Goal: Task Accomplishment & Management: Manage account settings

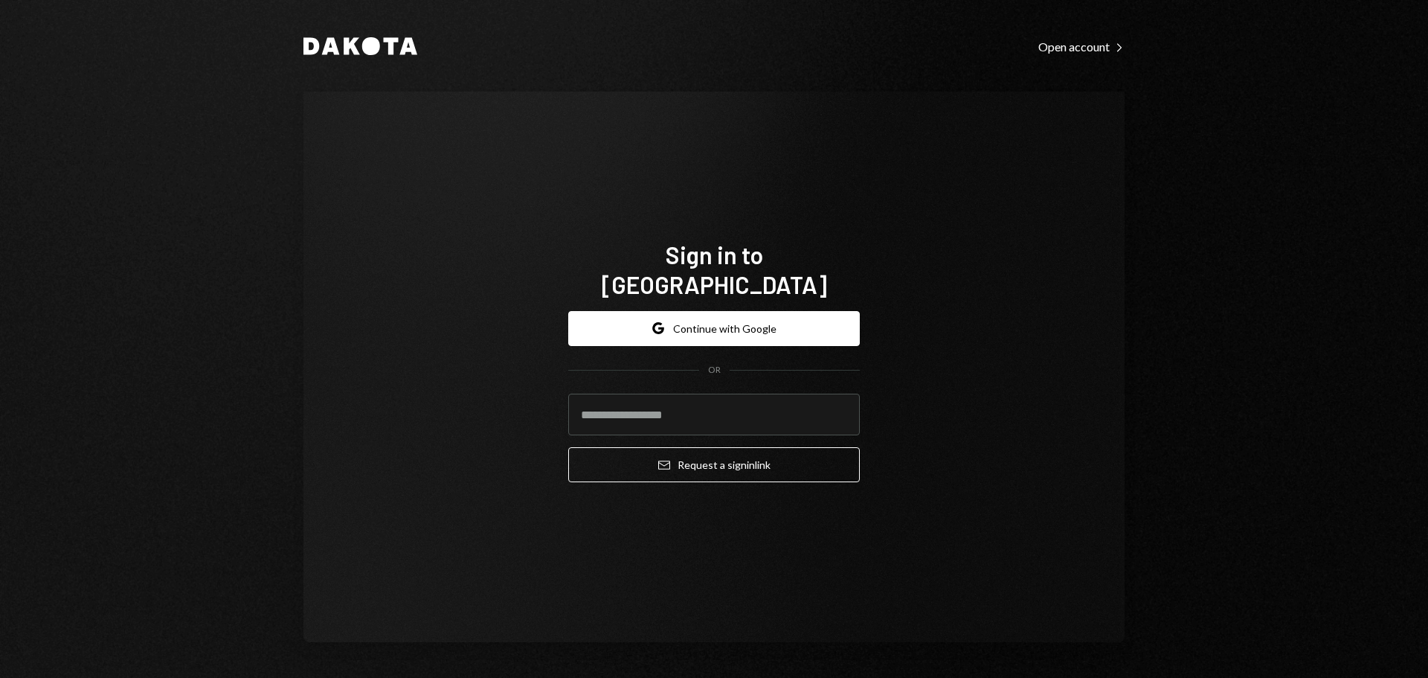
type input "**********"
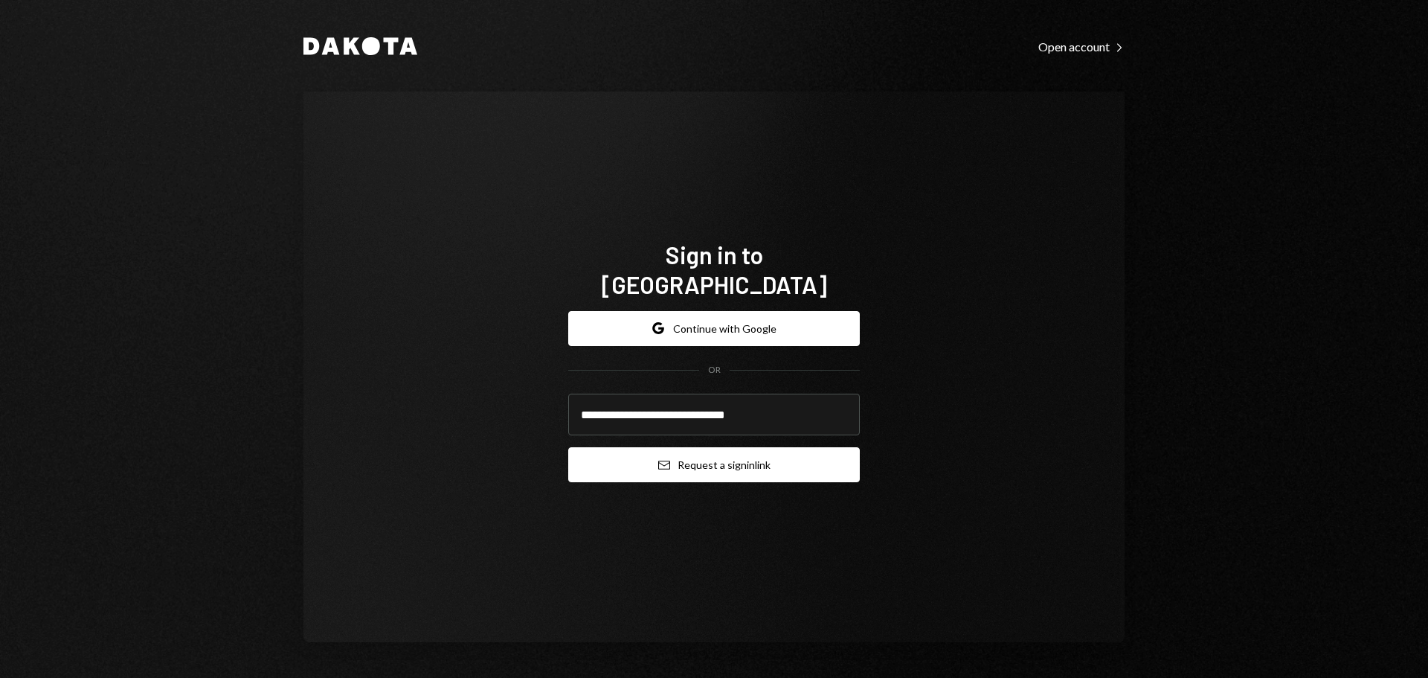
click at [711, 447] on button "Email Request a sign in link" at bounding box center [714, 464] width 292 height 35
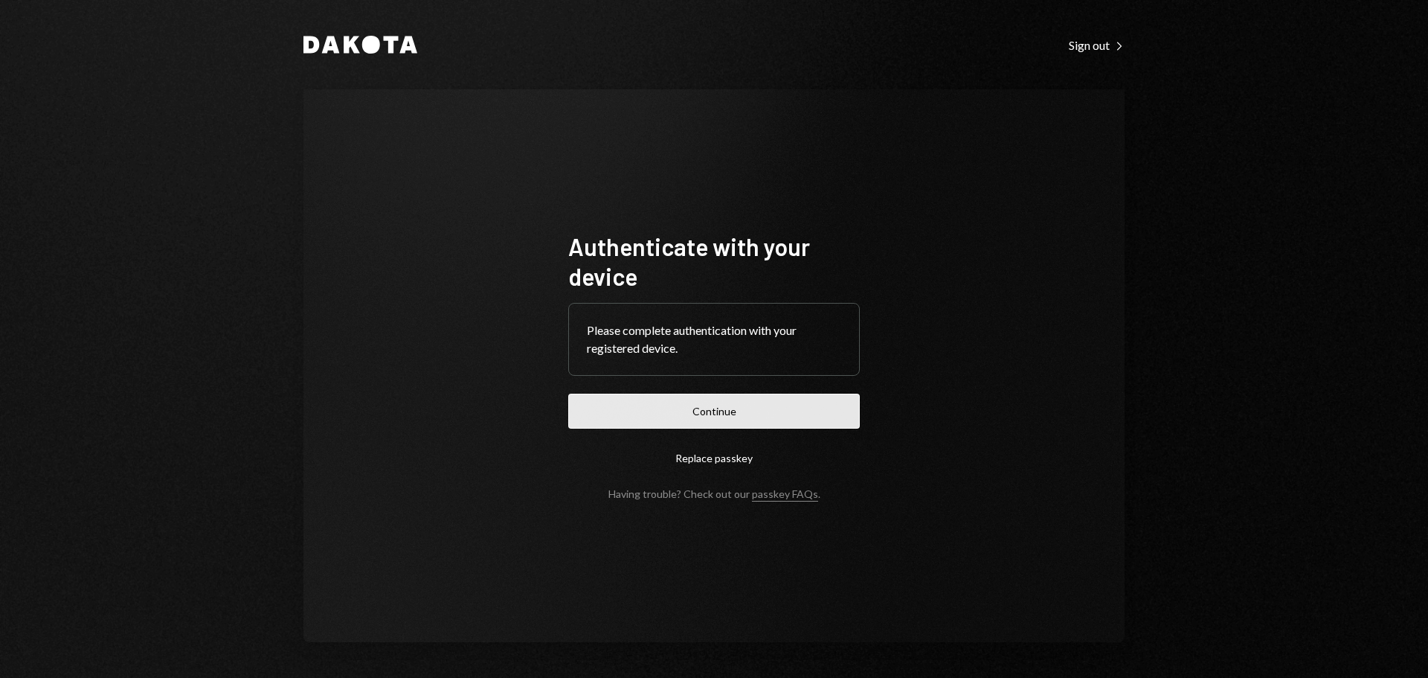
click at [719, 420] on button "Continue" at bounding box center [714, 411] width 292 height 35
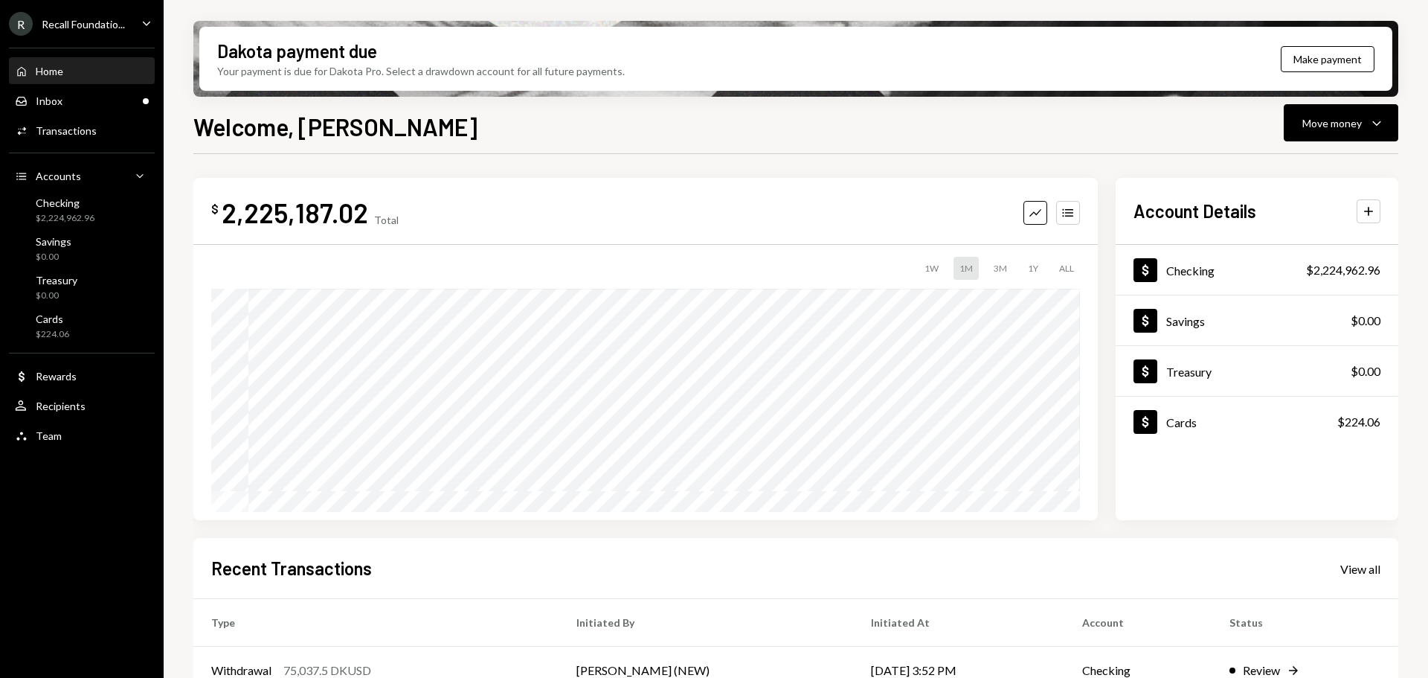
click at [73, 77] on div "Home Home" at bounding box center [82, 71] width 134 height 13
click at [66, 103] on div "Inbox Inbox" at bounding box center [82, 100] width 134 height 13
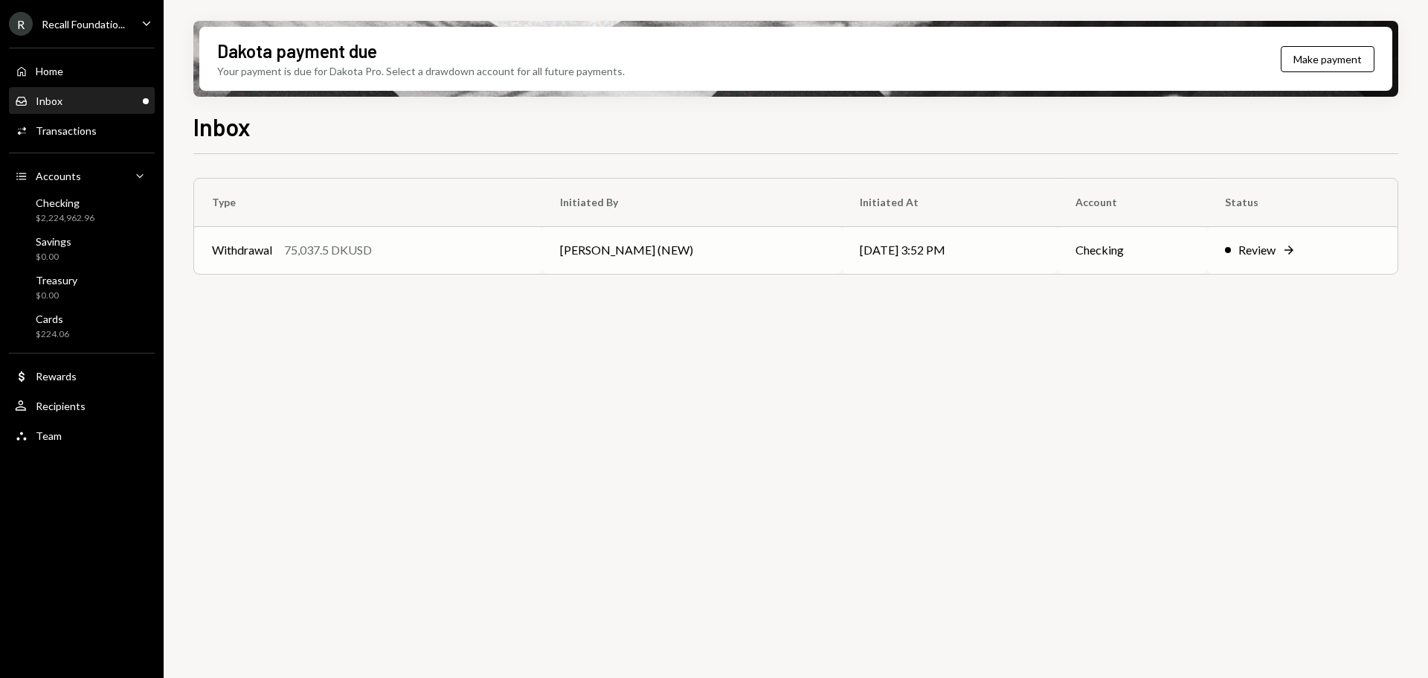
click at [464, 263] on td "Withdrawal 75,037.5 DKUSD" at bounding box center [368, 250] width 348 height 48
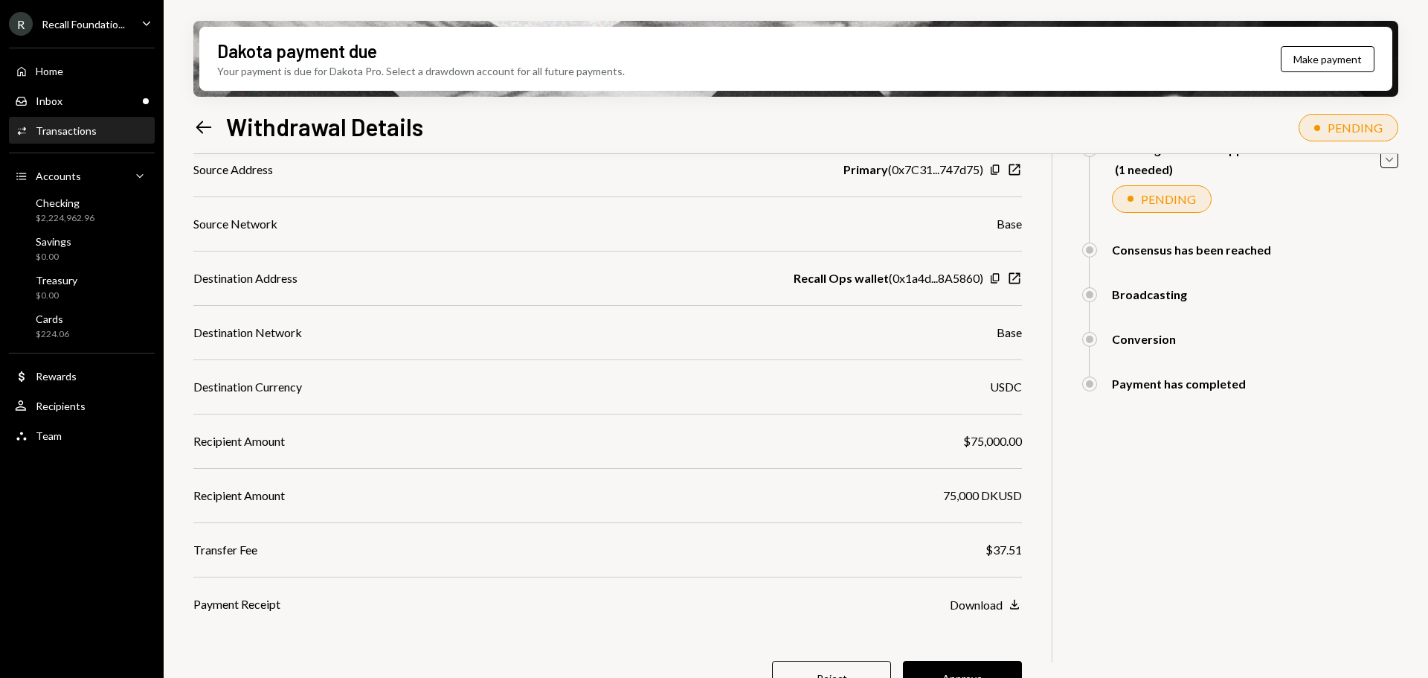
scroll to position [200, 0]
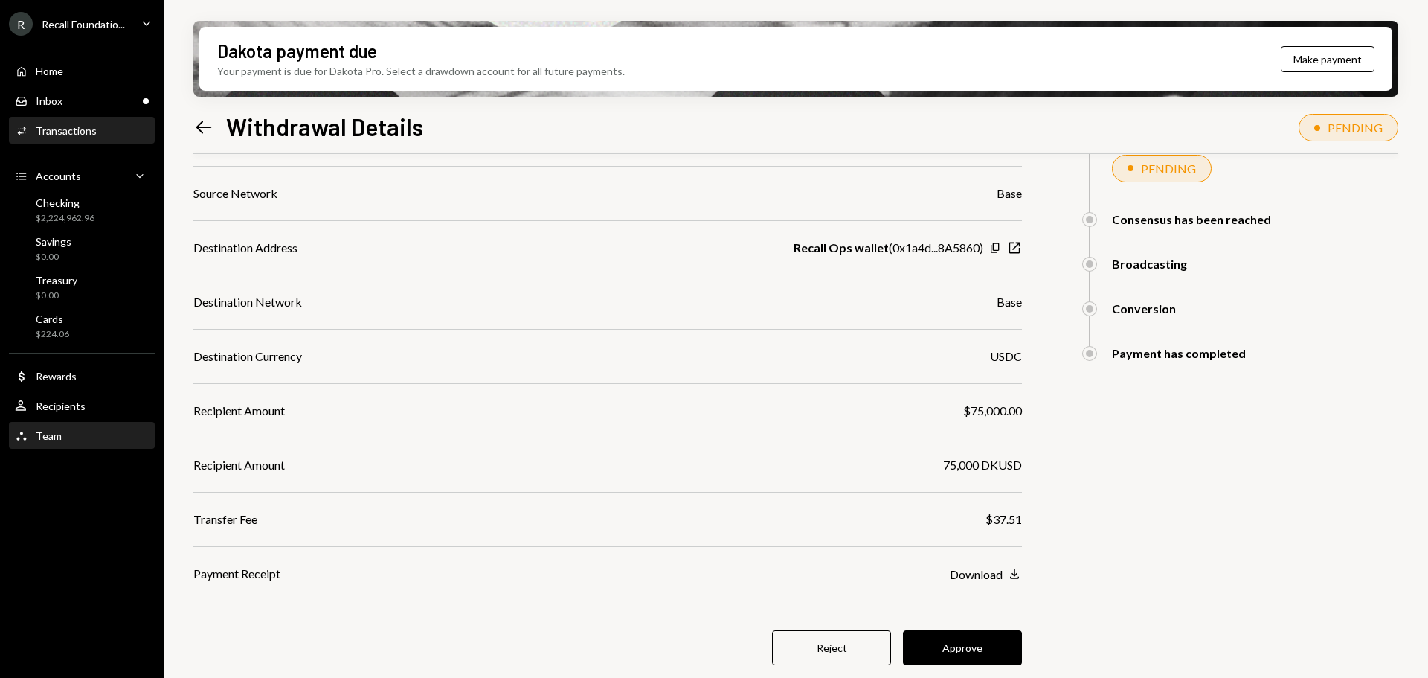
click at [66, 436] on div "Team Team" at bounding box center [82, 435] width 134 height 13
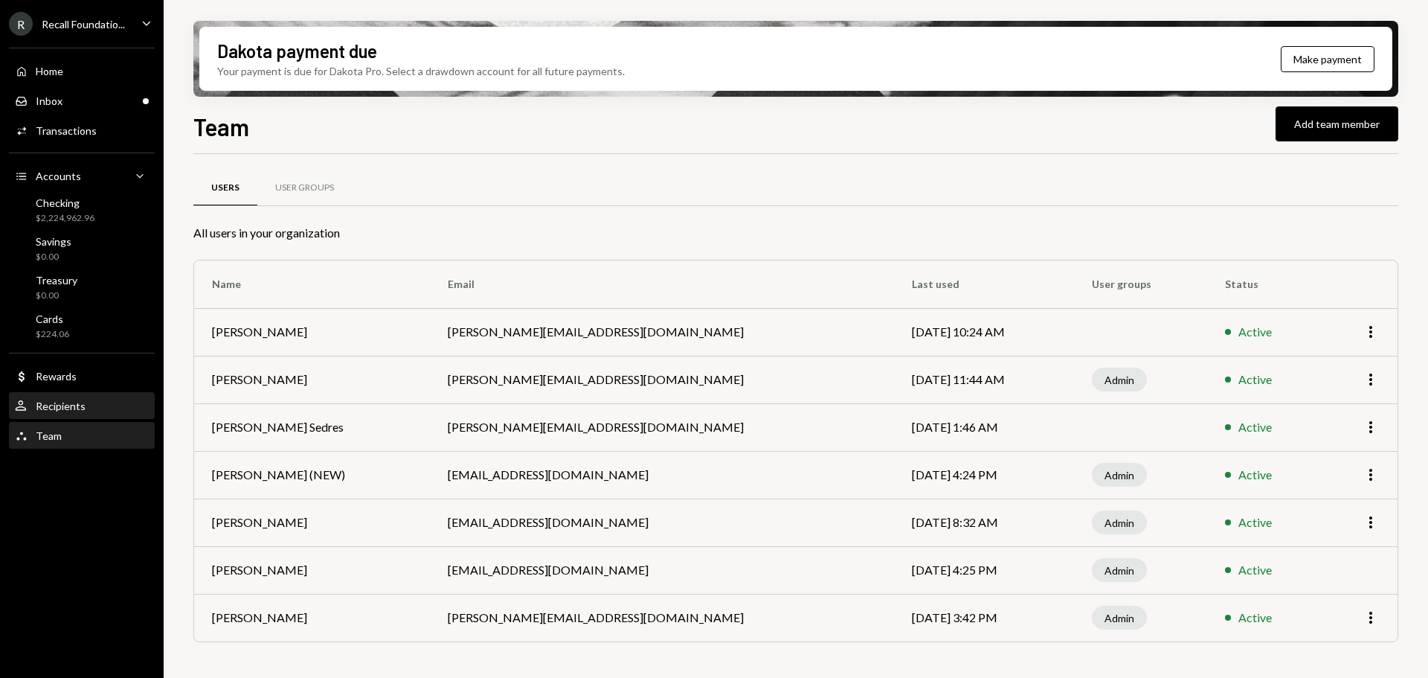
click at [62, 400] on div "Recipients" at bounding box center [61, 406] width 50 height 13
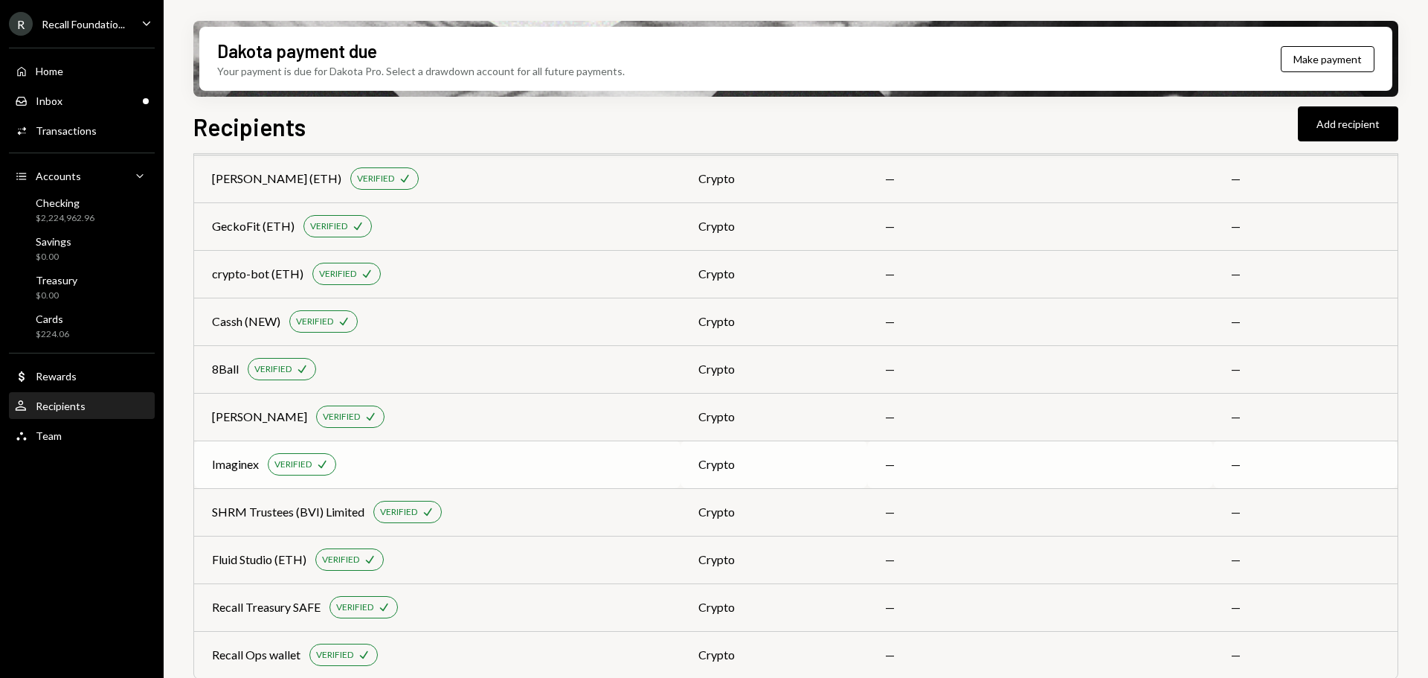
scroll to position [1086, 0]
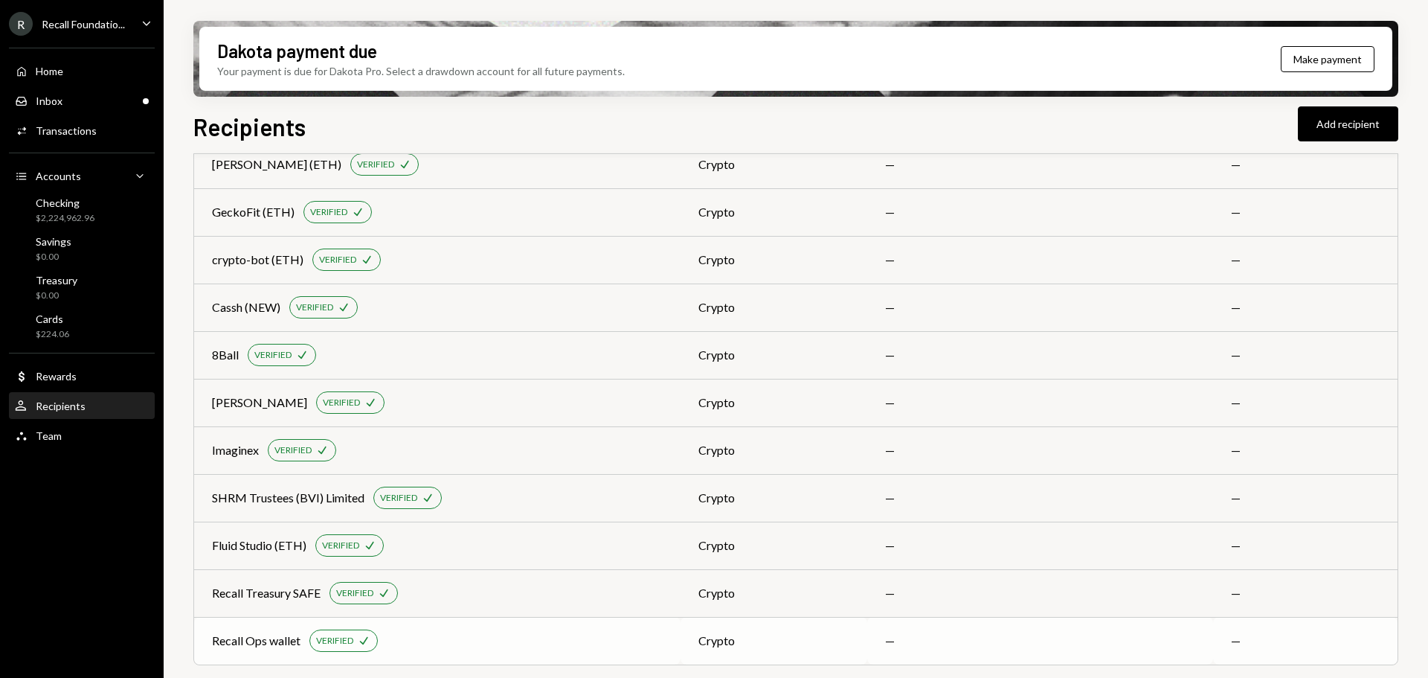
click at [452, 644] on div "Recall Ops wallet VERIFIED Check" at bounding box center [437, 640] width 451 height 22
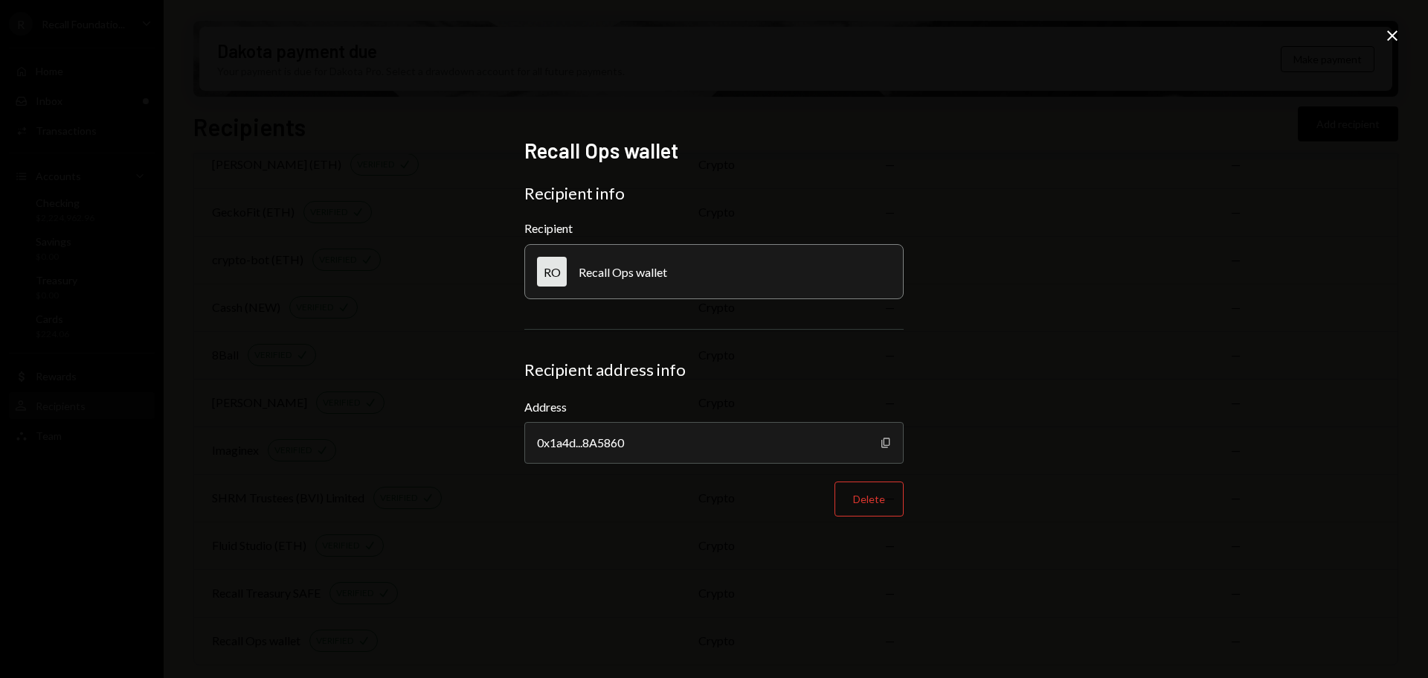
click at [885, 443] on icon "Copy" at bounding box center [886, 443] width 12 height 12
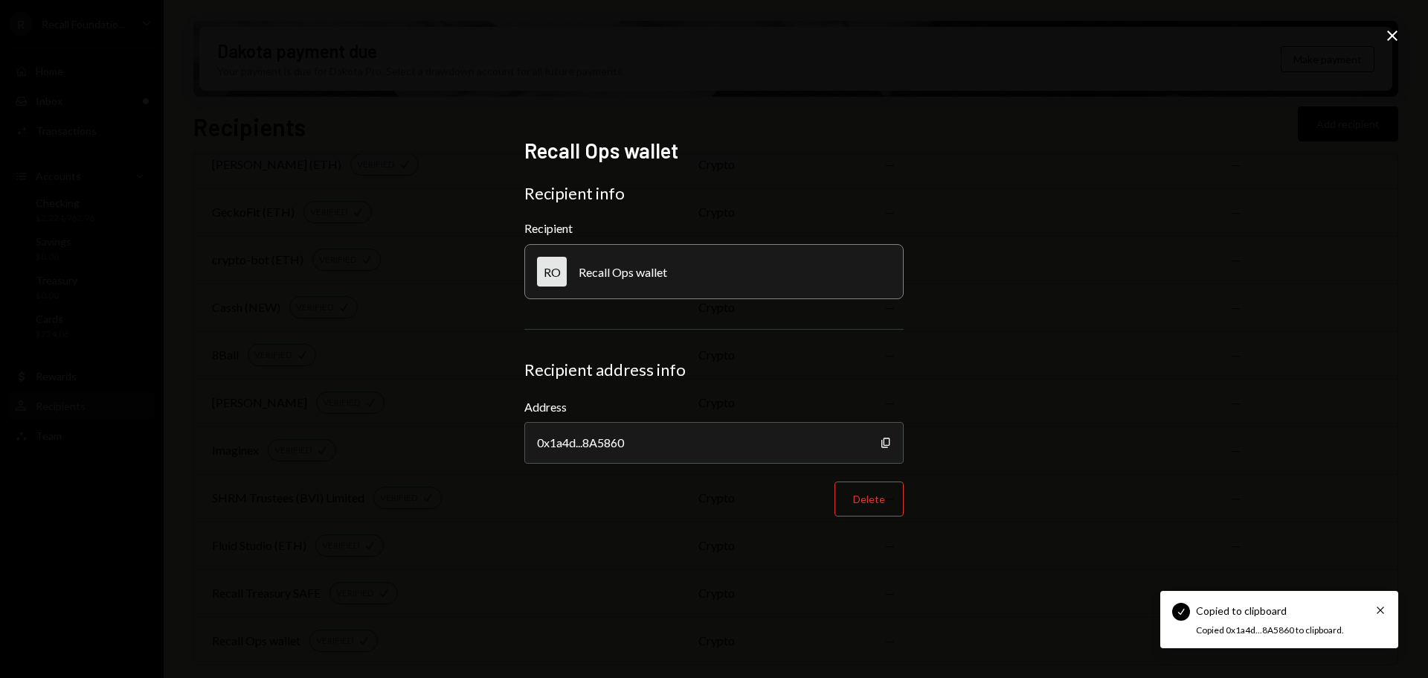
click at [1393, 36] on icon at bounding box center [1393, 36] width 10 height 10
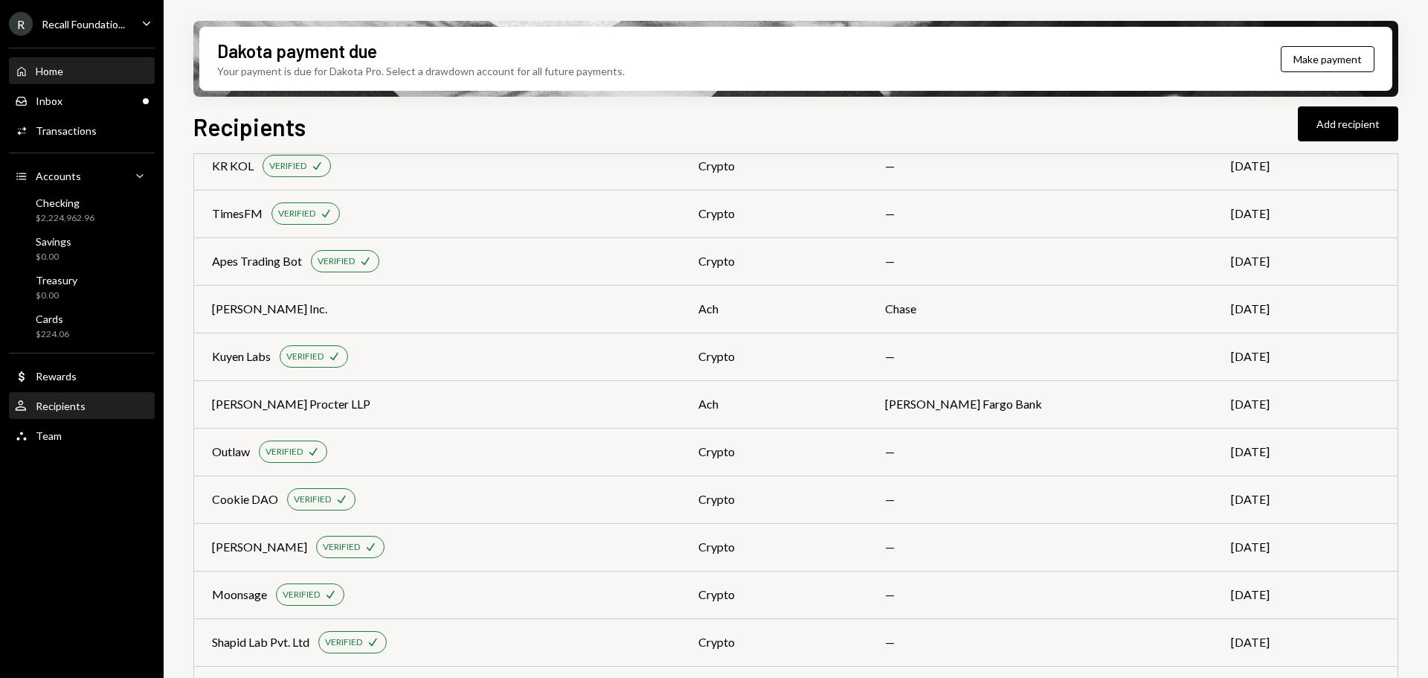
scroll to position [0, 0]
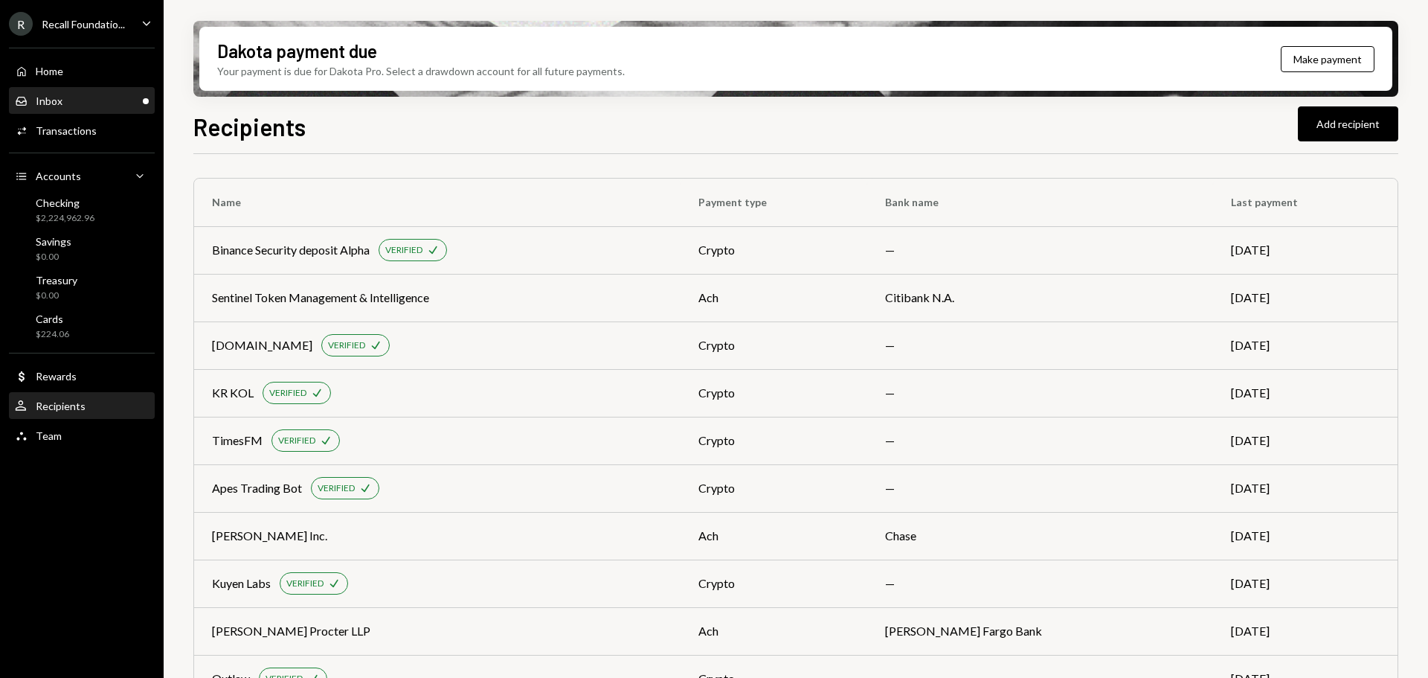
click at [68, 93] on div "Inbox Inbox" at bounding box center [82, 101] width 134 height 25
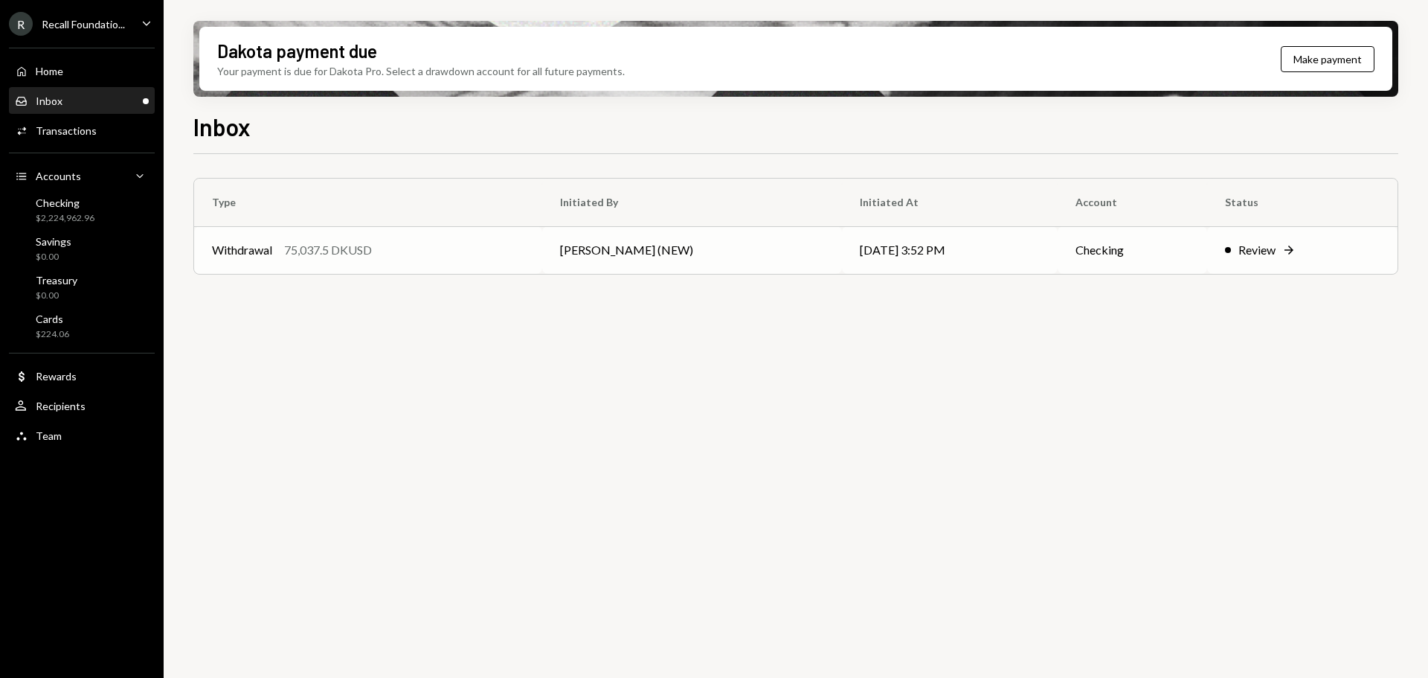
click at [652, 258] on td "[PERSON_NAME] (NEW)" at bounding box center [692, 250] width 301 height 48
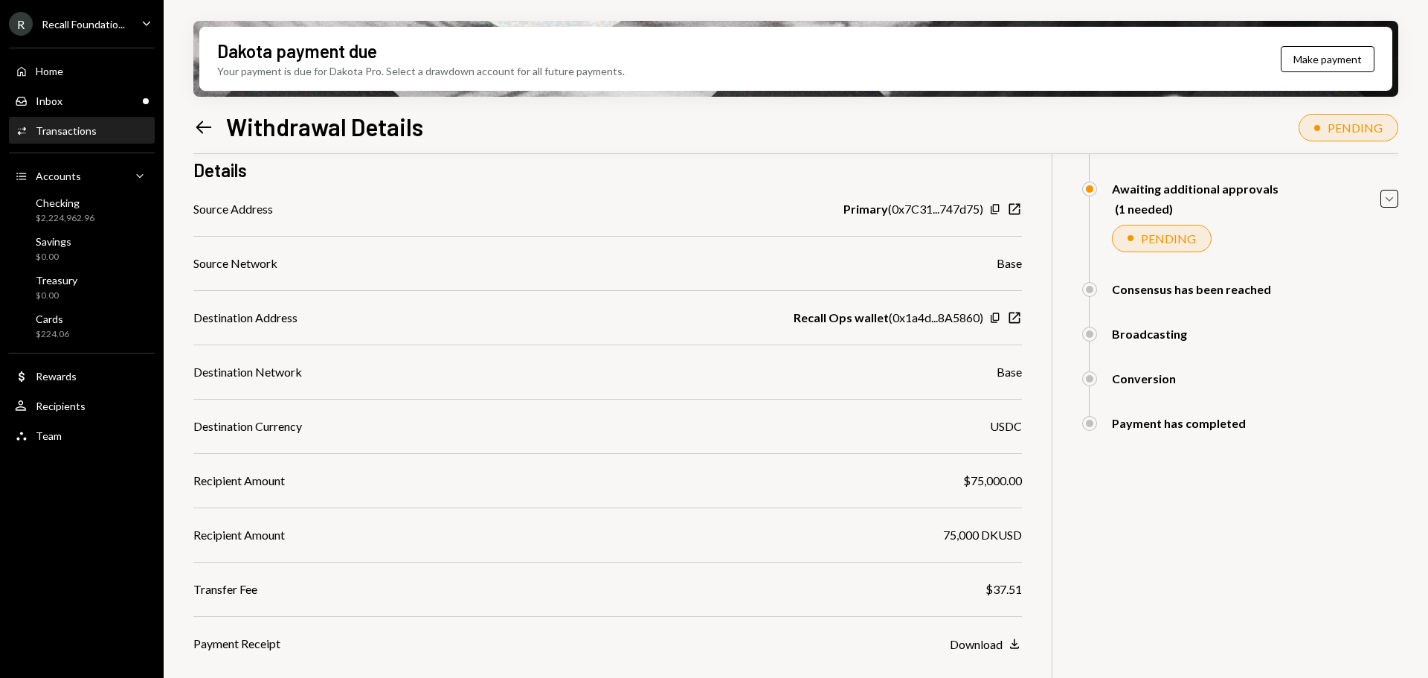
scroll to position [200, 0]
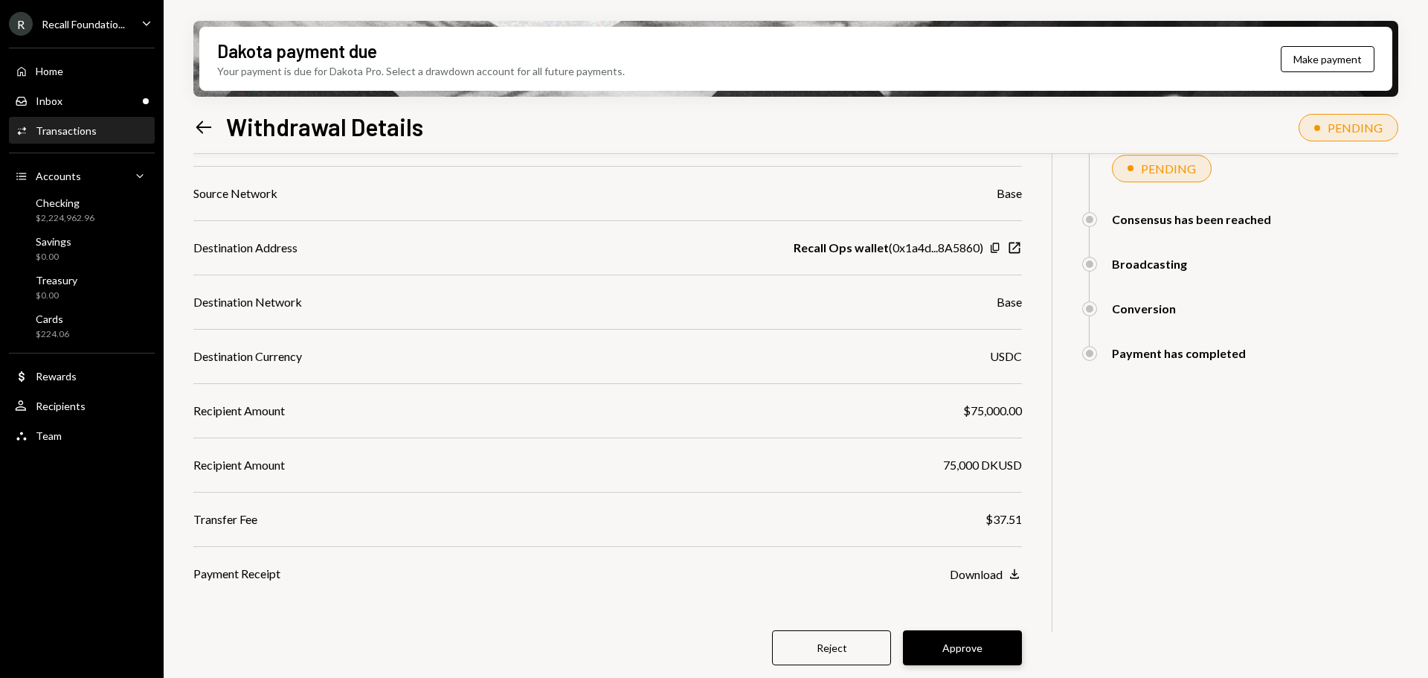
click at [975, 649] on button "Approve" at bounding box center [962, 647] width 119 height 35
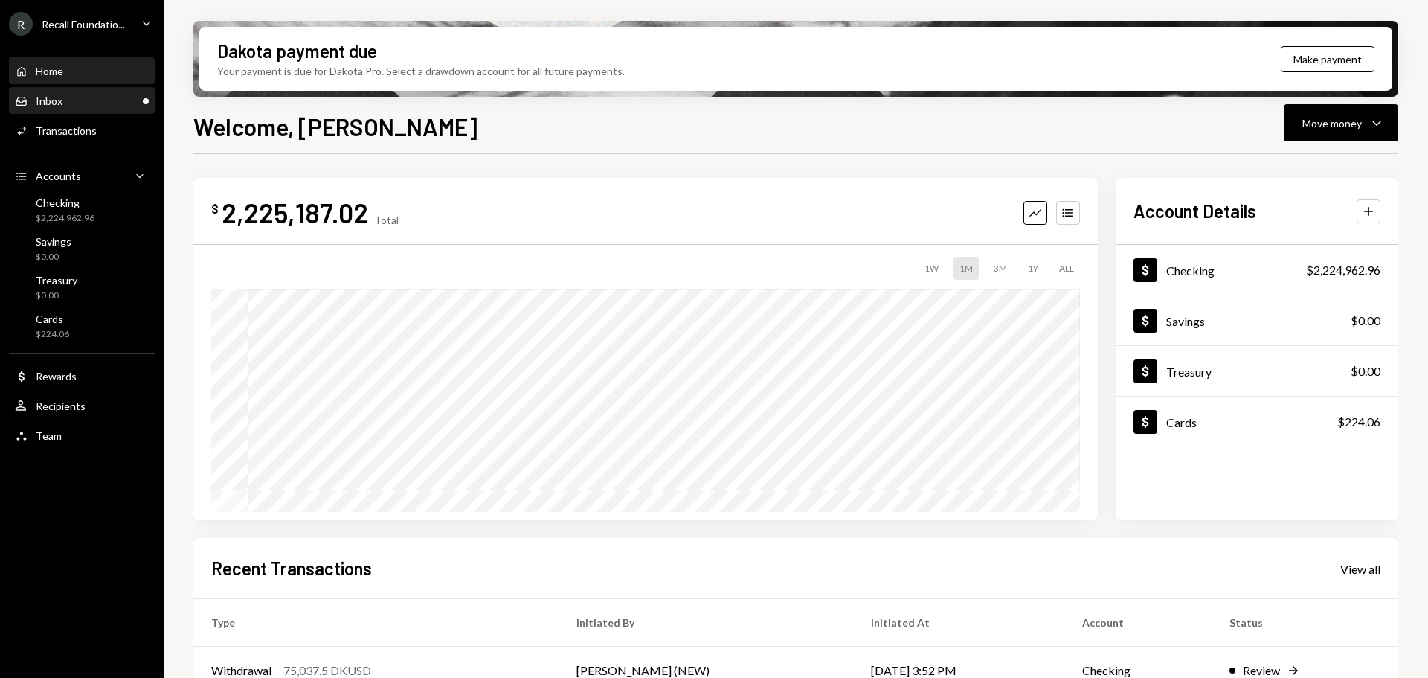
click at [83, 96] on div "Inbox Inbox" at bounding box center [82, 100] width 134 height 13
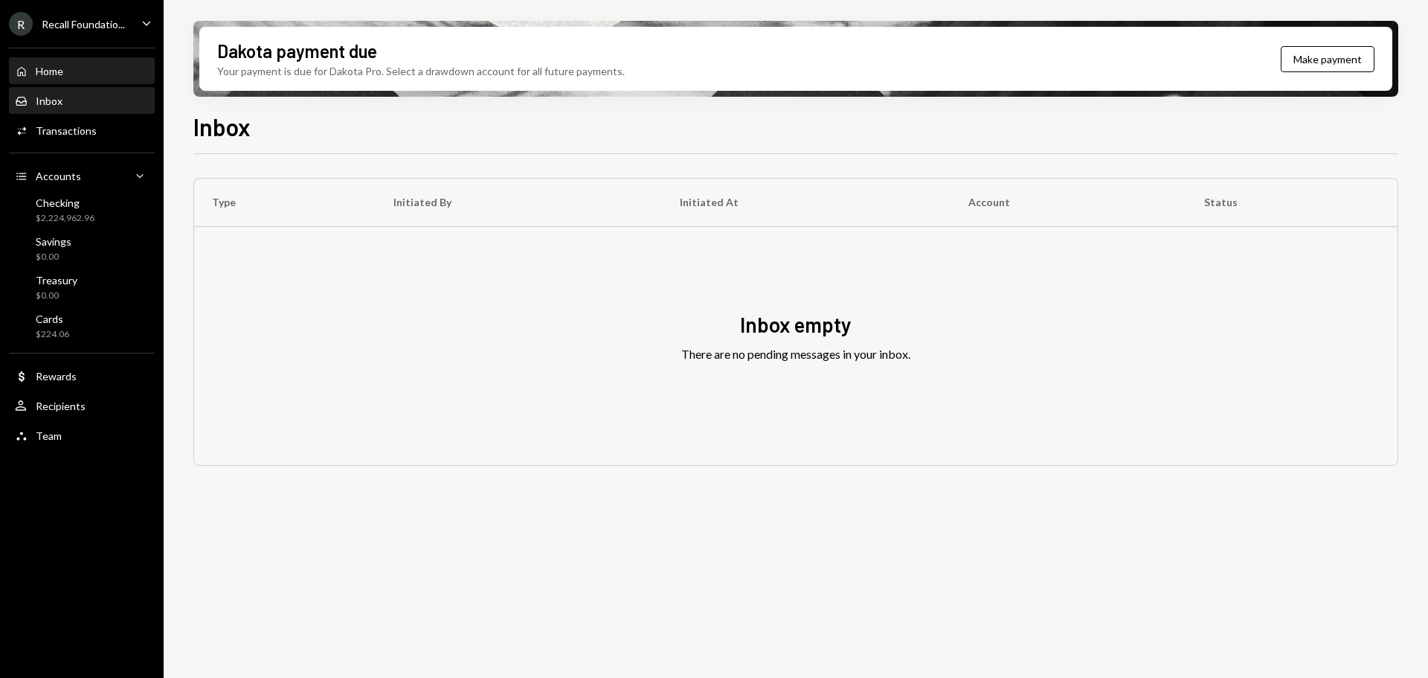
click at [82, 80] on div "Home Home" at bounding box center [82, 71] width 134 height 25
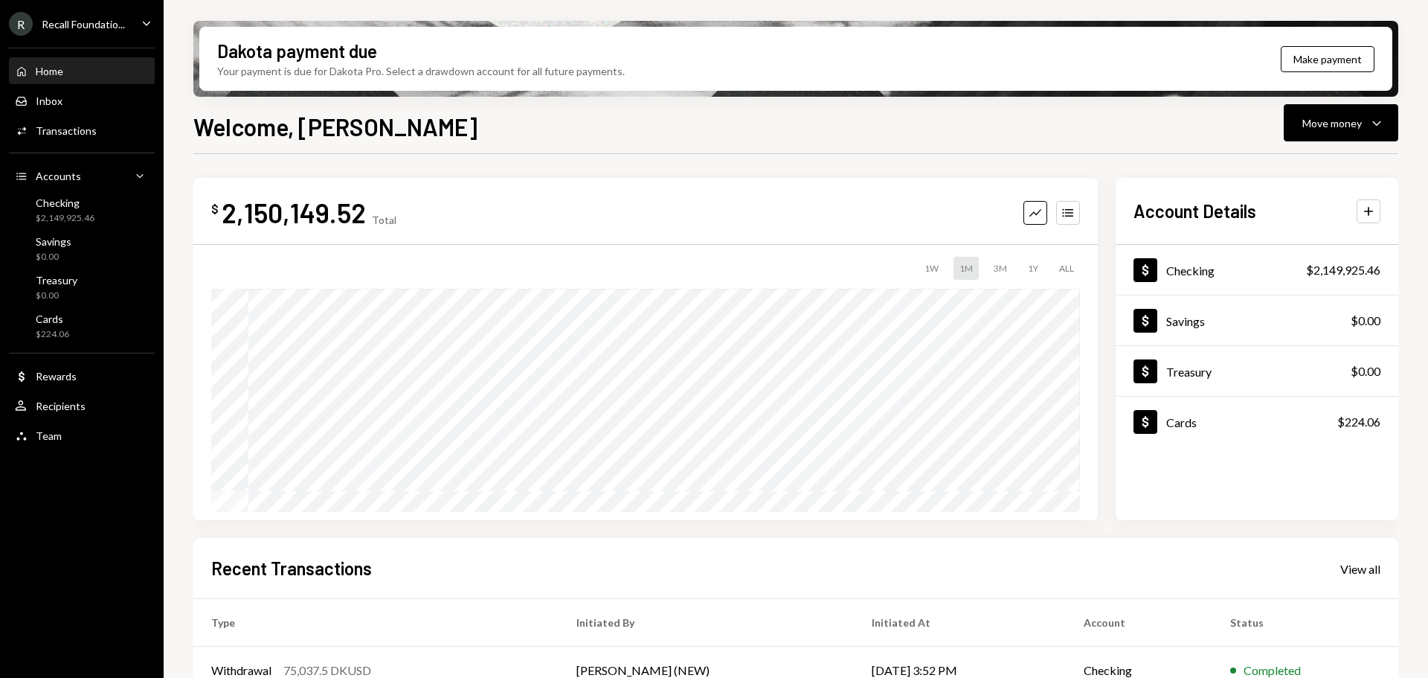
click at [88, 28] on div "Recall Foundatio..." at bounding box center [83, 24] width 83 height 13
